Goal: Transaction & Acquisition: Purchase product/service

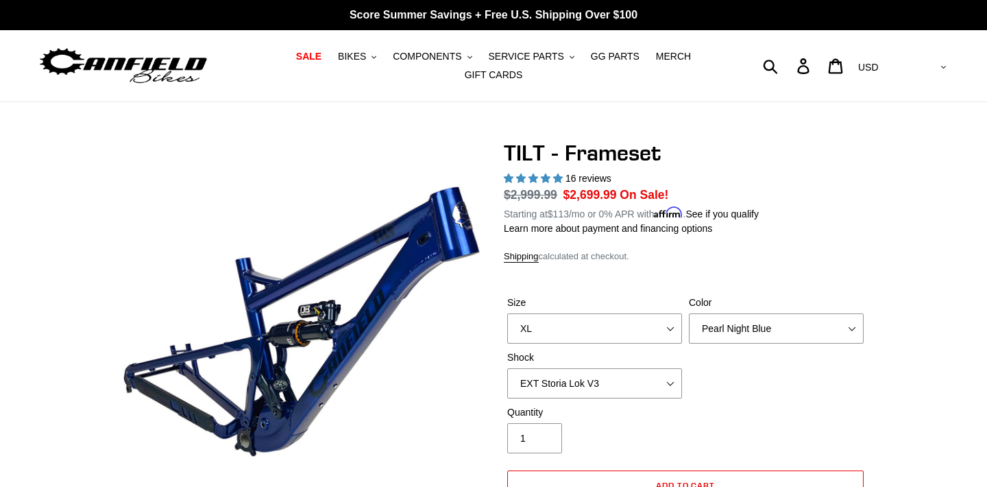
select select "XL"
select select "EXT Storia Lok V3"
select select "highest-rating"
click at [306, 57] on span "SALE" at bounding box center [308, 57] width 25 height 12
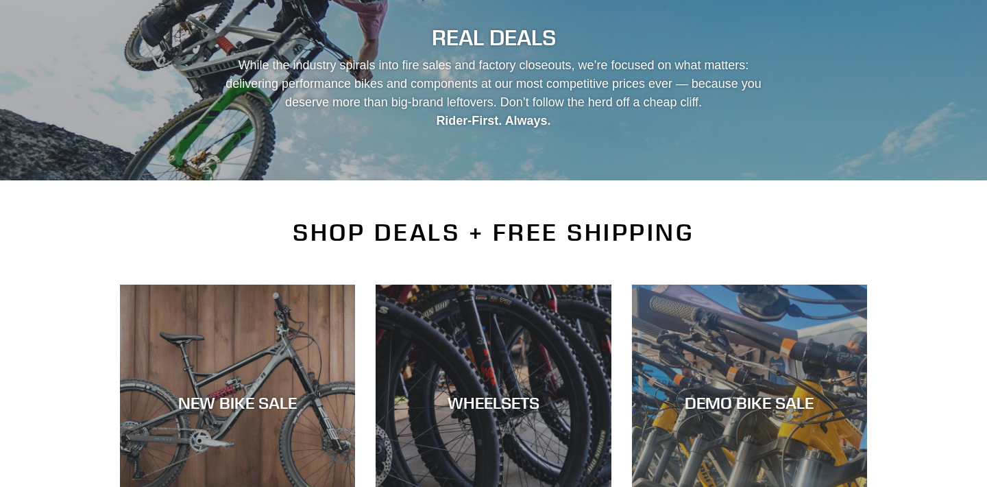
scroll to position [130, 0]
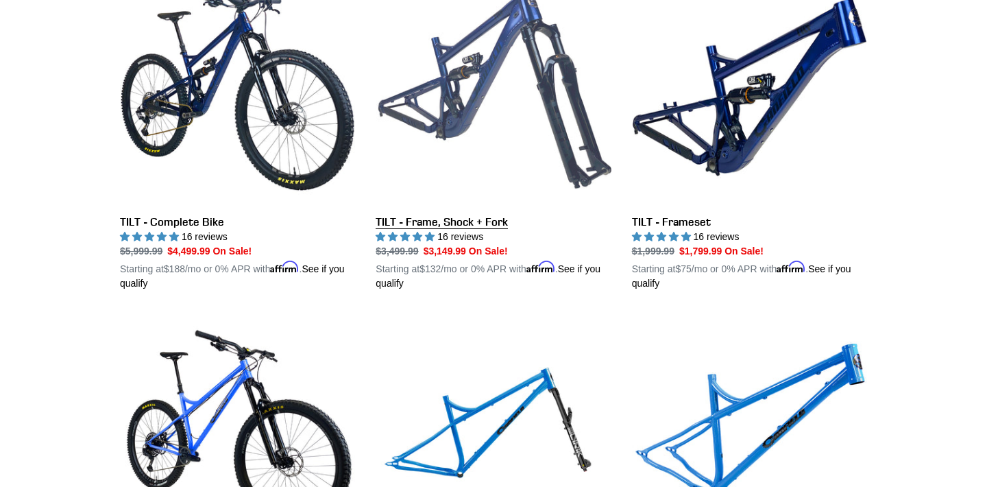
scroll to position [1829, 0]
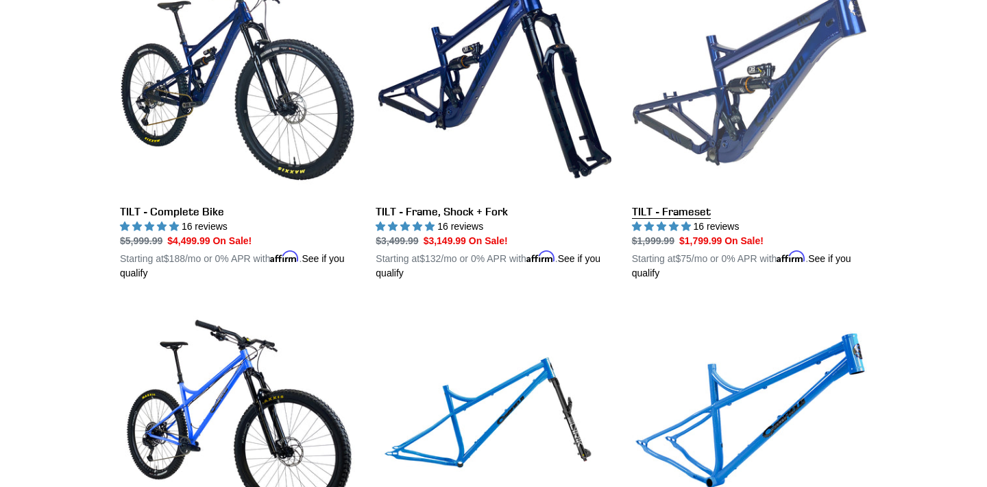
click at [664, 206] on link "TILT - Frameset" at bounding box center [749, 120] width 235 height 321
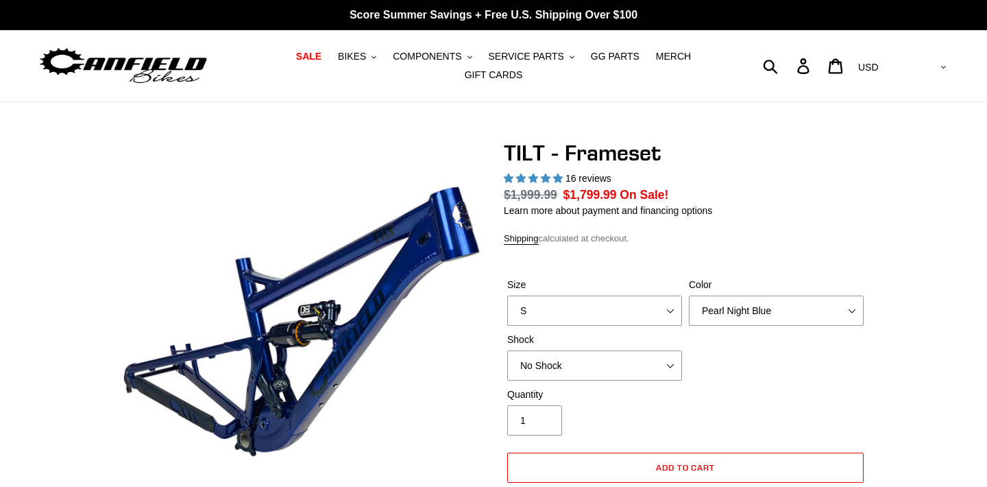
select select "highest-rating"
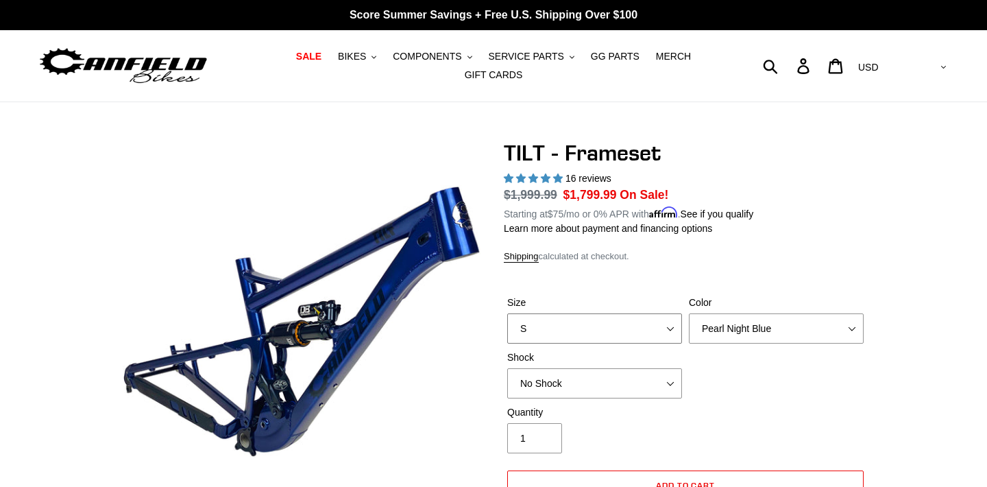
select select "XL"
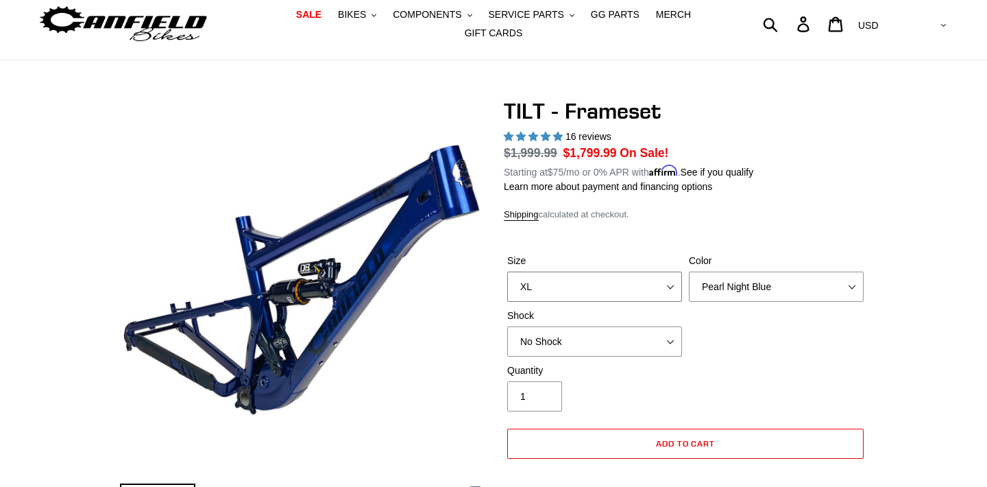
scroll to position [43, 0]
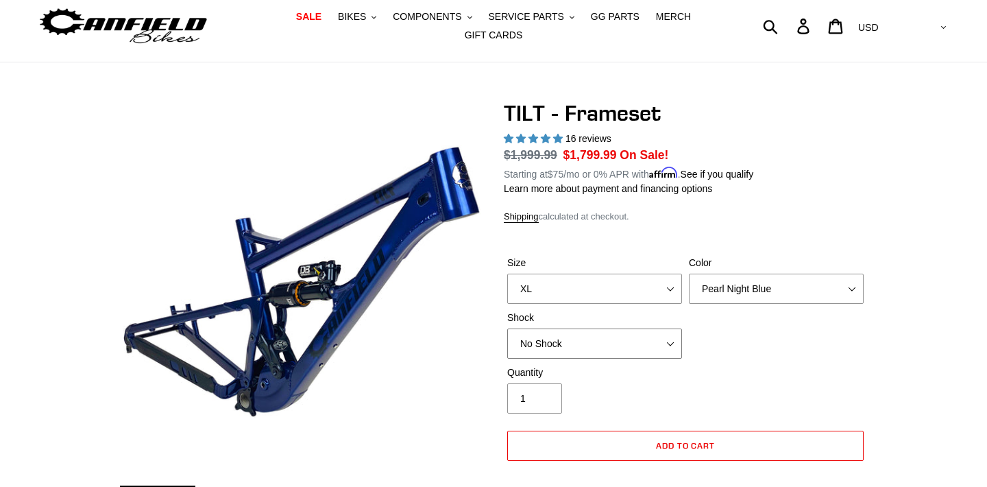
select select "RockShox Deluxe Ultimate"
